Goal: Transaction & Acquisition: Purchase product/service

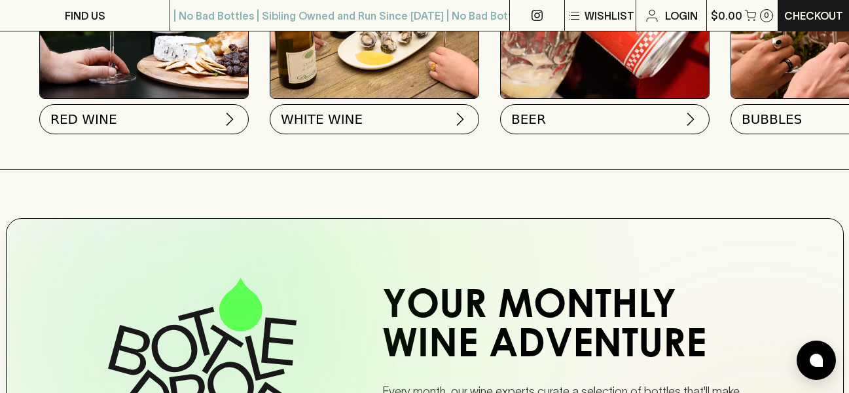
scroll to position [637, 0]
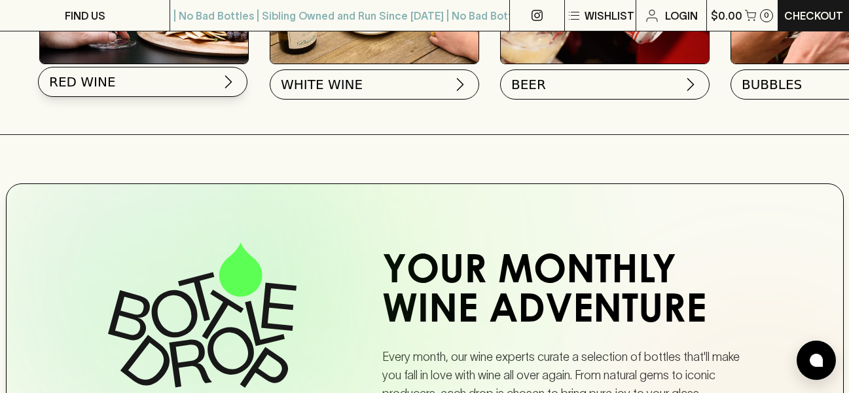
click at [226, 82] on img at bounding box center [229, 82] width 16 height 16
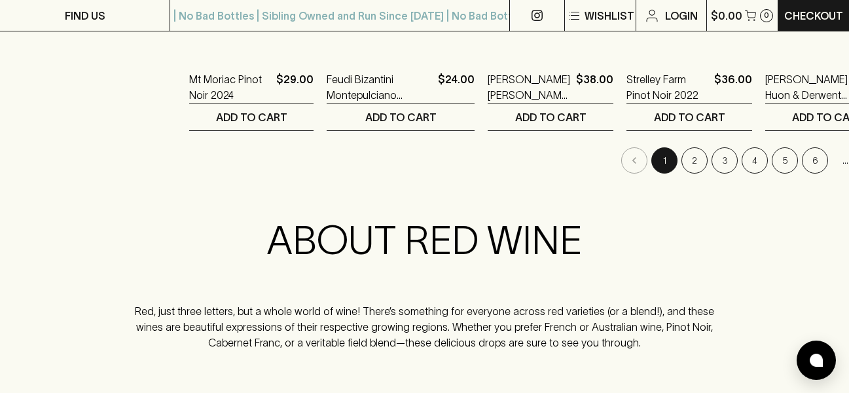
scroll to position [1432, 0]
